Goal: Obtain resource: Obtain resource

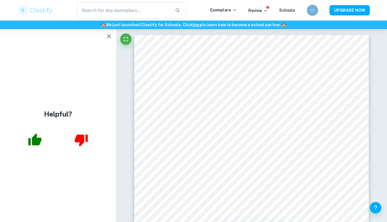
click at [312, 13] on h6 "1C" at bounding box center [312, 10] width 7 height 6
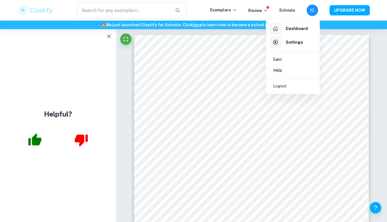
click at [312, 13] on div at bounding box center [193, 111] width 387 height 222
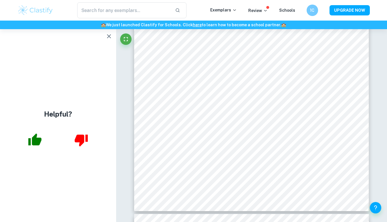
scroll to position [1428, 0]
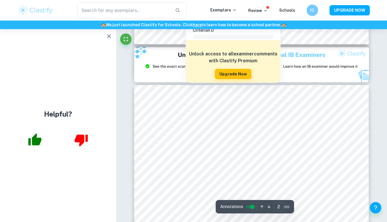
type input "3"
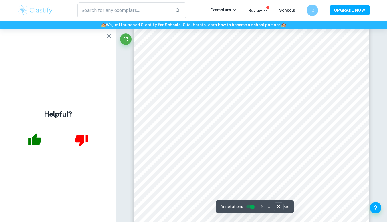
scroll to position [856, 0]
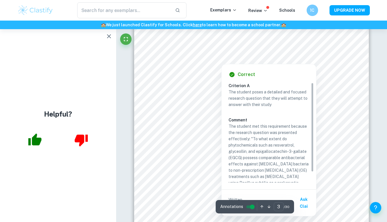
click at [167, 47] on div at bounding box center [249, 46] width 175 height 10
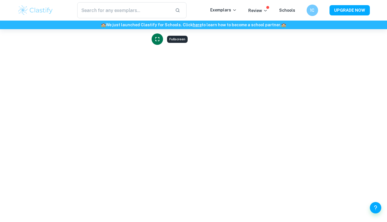
scroll to position [263, 0]
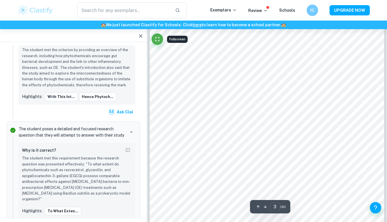
click at [144, 38] on icon "button" at bounding box center [140, 36] width 7 height 7
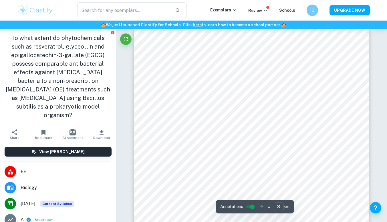
scroll to position [713, 0]
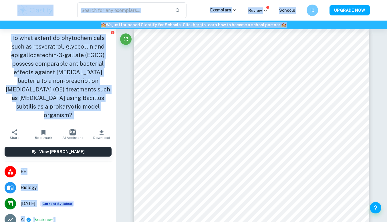
click at [104, 92] on h1 "To what extent do phytochemicals such as resveratrol, glyceollin and epigalloca…" at bounding box center [58, 77] width 107 height 86
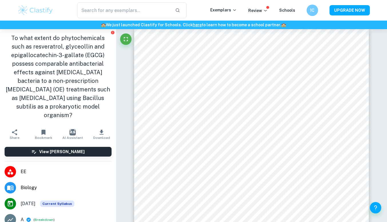
click at [98, 129] on icon "button" at bounding box center [101, 132] width 7 height 7
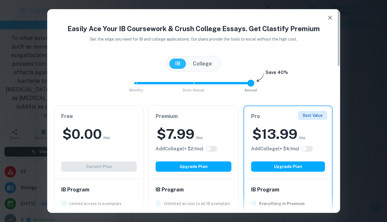
click at [96, 118] on h6 "Free" at bounding box center [99, 116] width 76 height 8
click at [97, 117] on h6 "Free" at bounding box center [99, 116] width 76 height 8
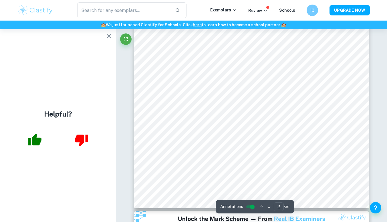
scroll to position [544, 0]
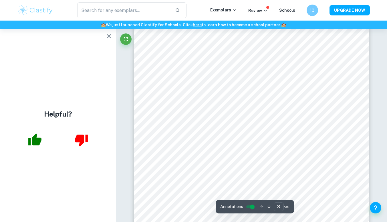
type input "2"
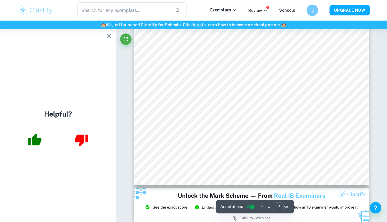
scroll to position [582, 0]
